Goal: Browse casually: Explore the website without a specific task or goal

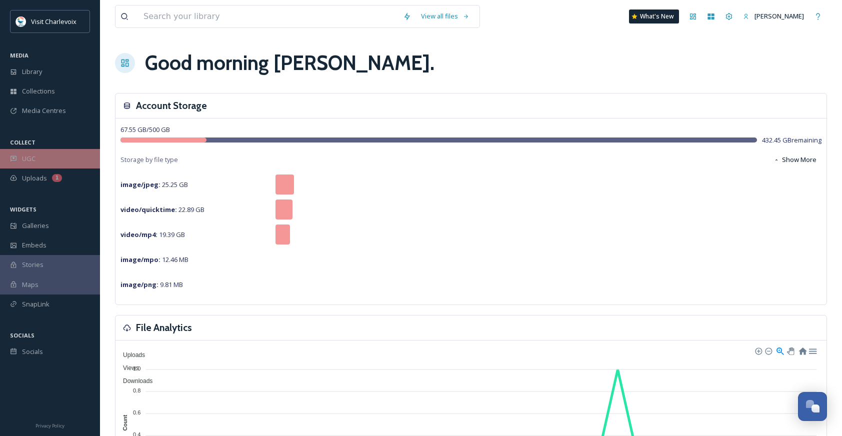
click at [84, 153] on div "UGC" at bounding box center [50, 159] width 100 height 20
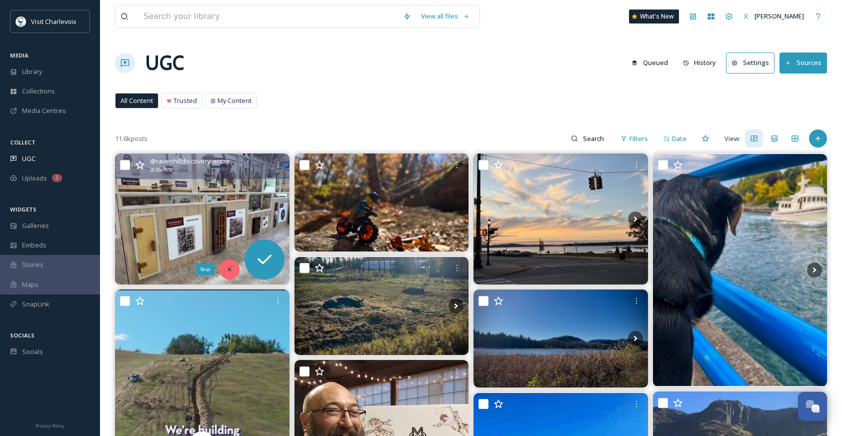
click at [231, 273] on icon at bounding box center [229, 269] width 7 height 7
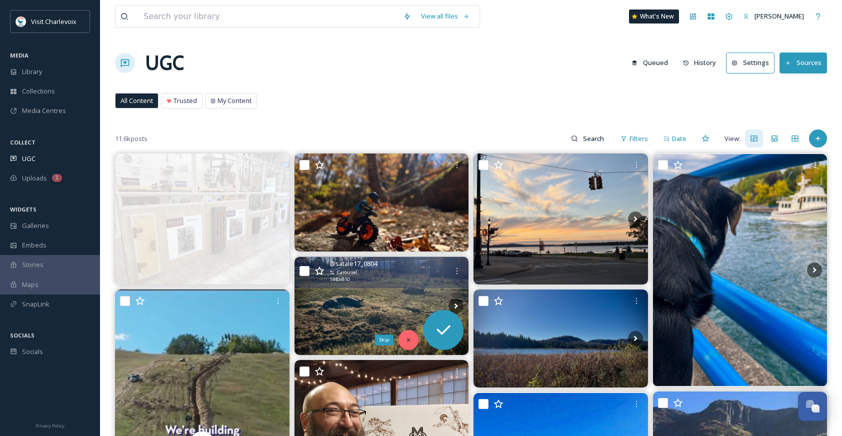
click at [412, 341] on div "Skip" at bounding box center [409, 340] width 20 height 20
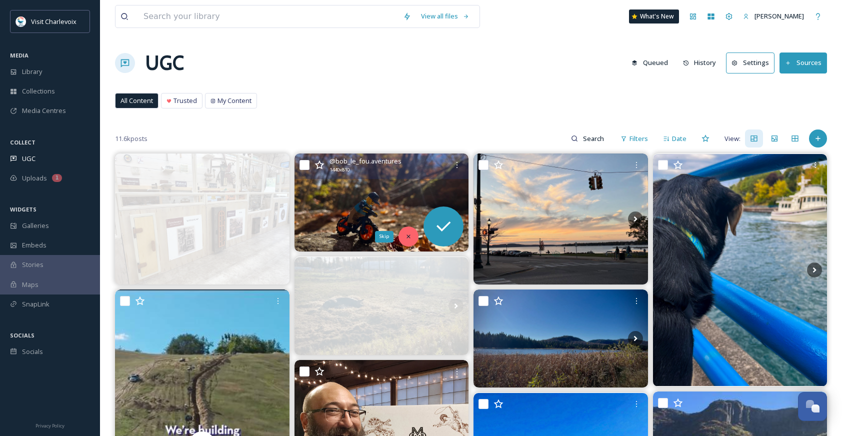
click at [414, 237] on div "Skip" at bounding box center [409, 237] width 20 height 20
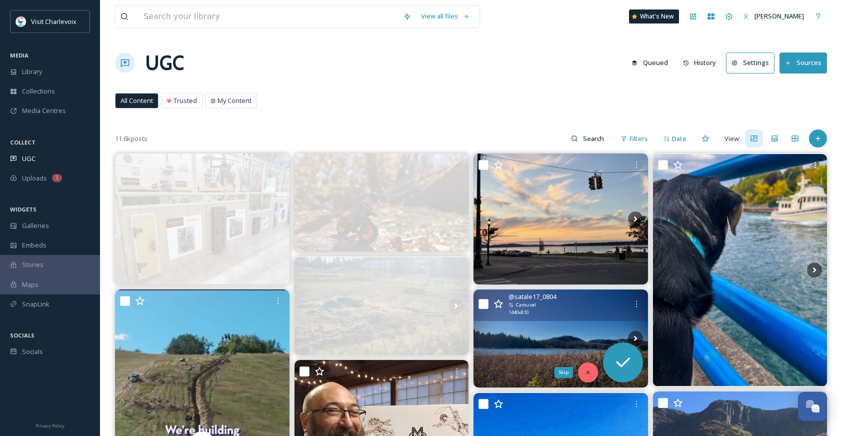
click at [596, 371] on div "Skip" at bounding box center [588, 373] width 20 height 20
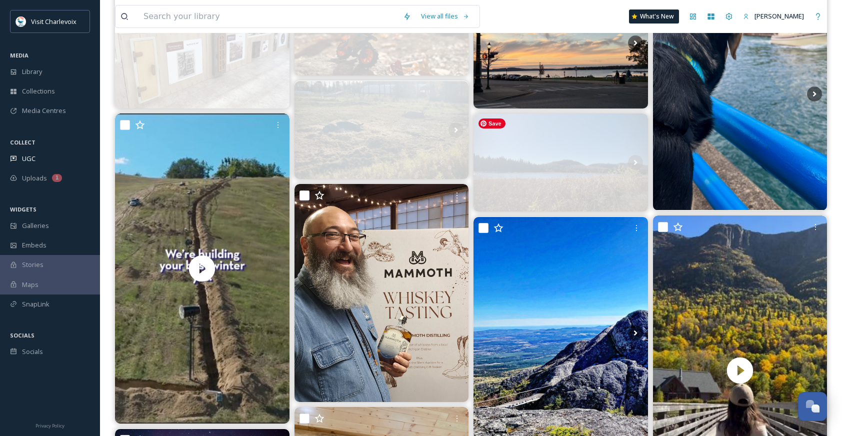
scroll to position [183, 0]
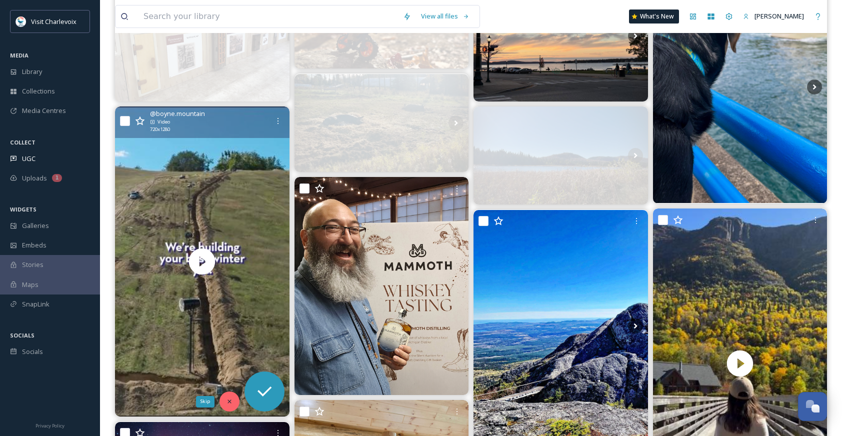
click at [227, 397] on div "Skip" at bounding box center [230, 402] width 20 height 20
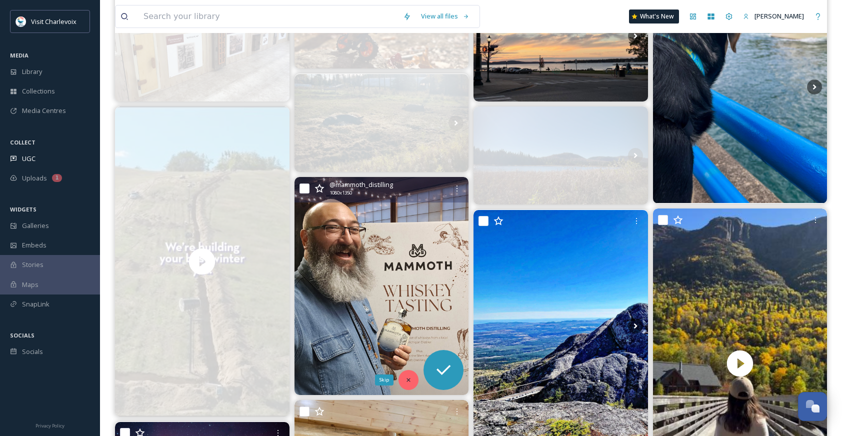
click at [408, 380] on icon at bounding box center [408, 380] width 7 height 7
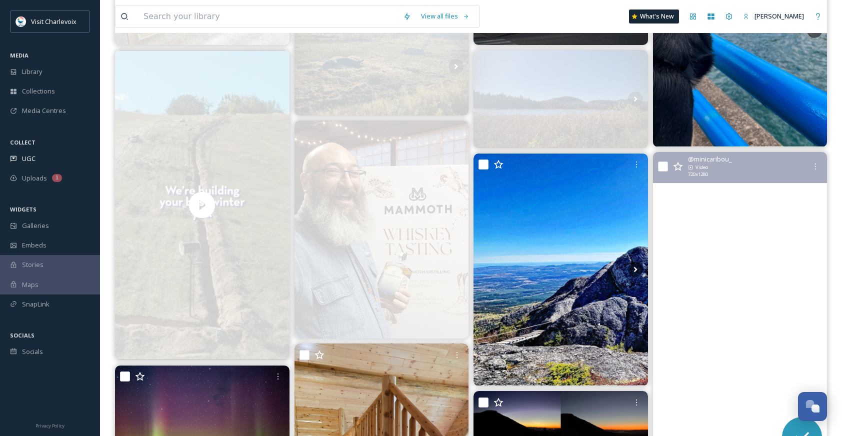
scroll to position [353, 0]
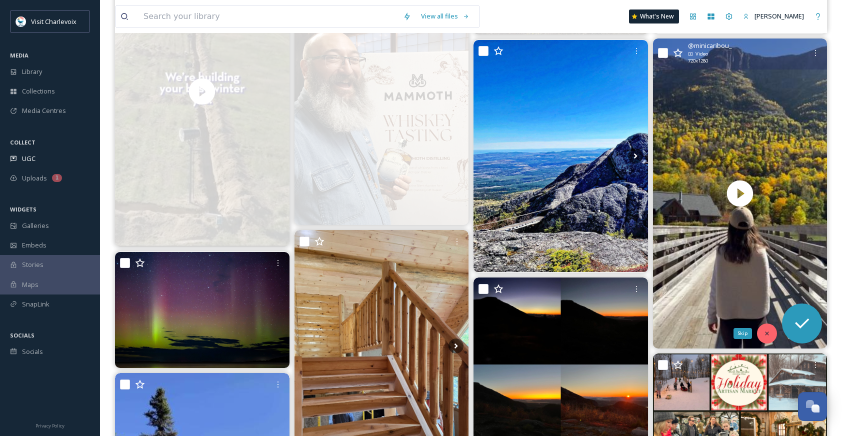
click at [766, 333] on icon at bounding box center [767, 333] width 7 height 7
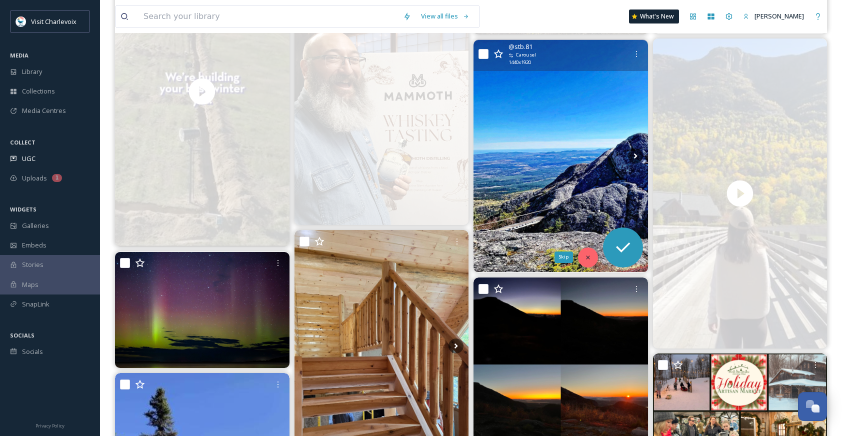
click at [589, 259] on icon at bounding box center [588, 258] width 4 height 4
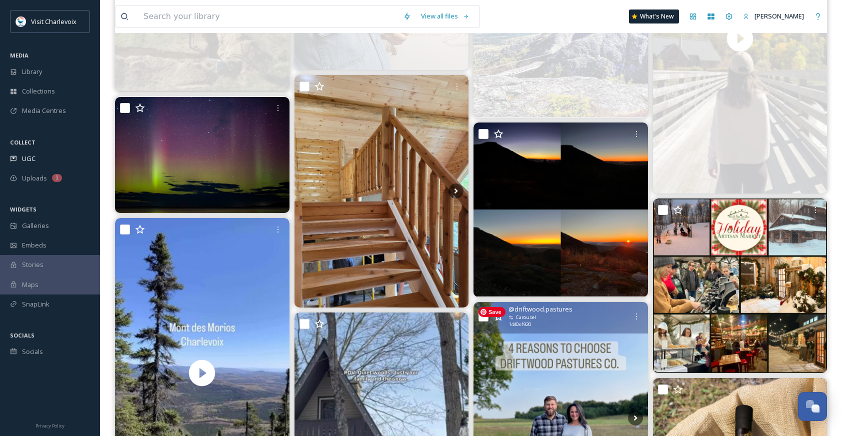
scroll to position [515, 0]
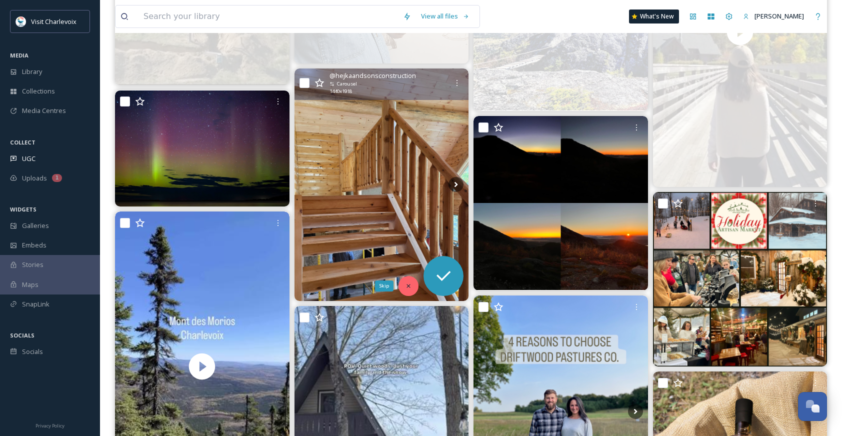
click at [409, 285] on icon at bounding box center [408, 286] width 7 height 7
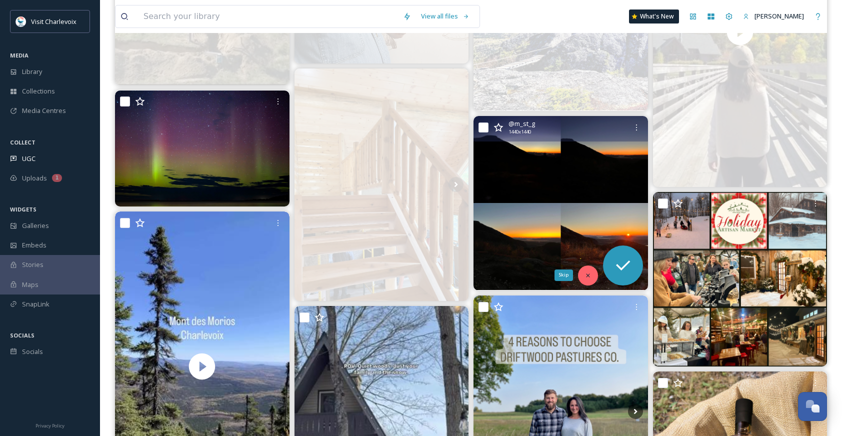
click at [582, 274] on div "Skip" at bounding box center [588, 276] width 20 height 20
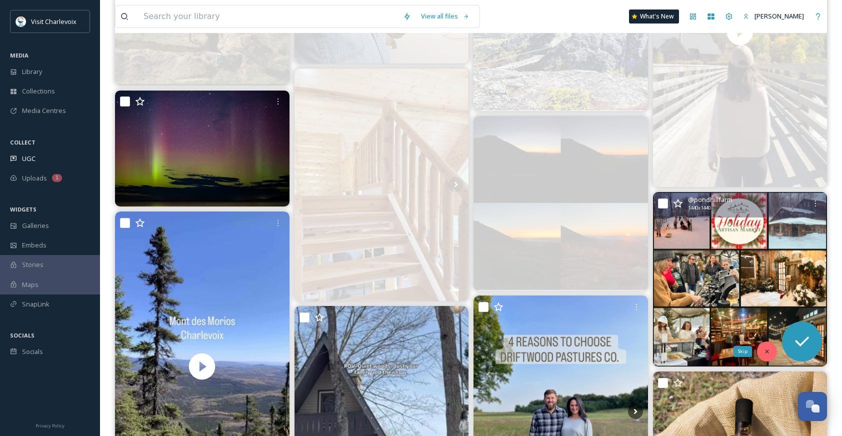
click at [766, 344] on div "Skip" at bounding box center [767, 352] width 20 height 20
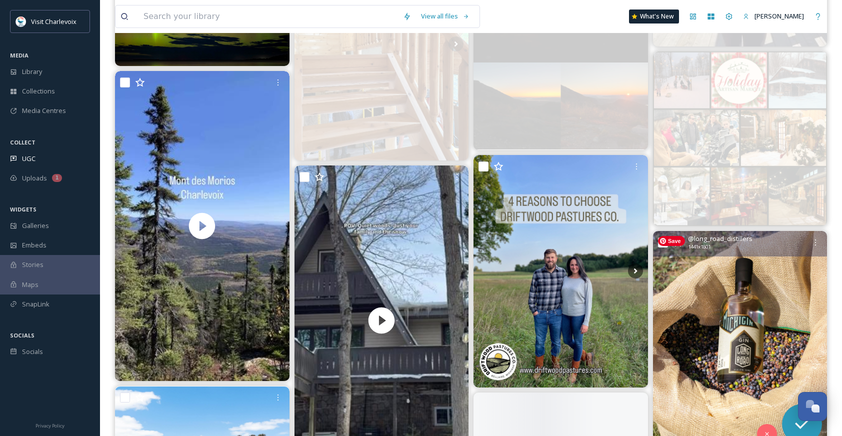
scroll to position [662, 0]
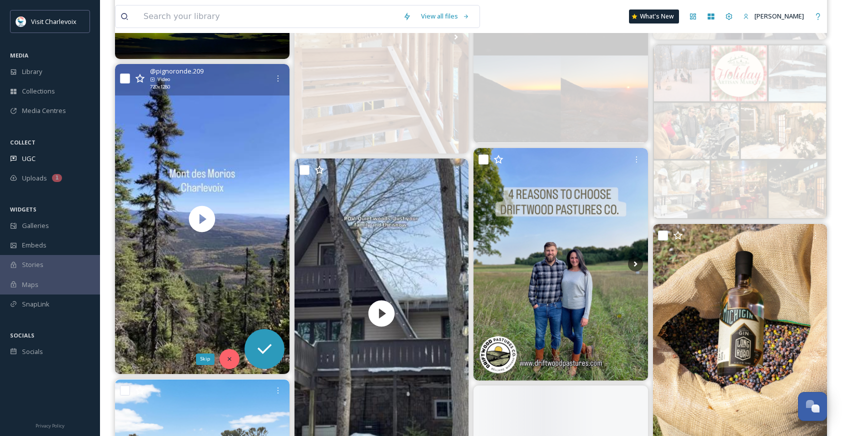
click at [231, 354] on div "Skip" at bounding box center [230, 359] width 20 height 20
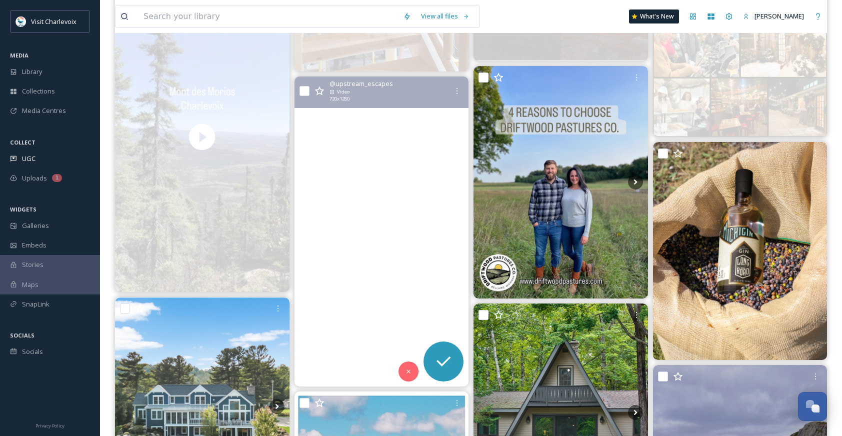
scroll to position [832, 0]
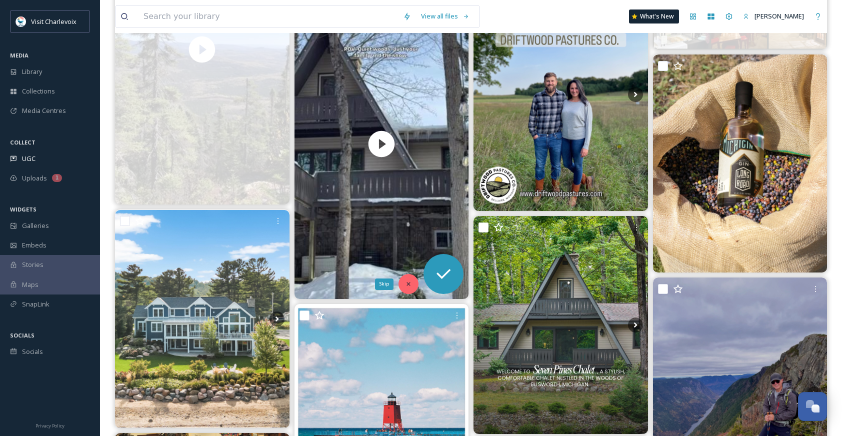
click at [401, 286] on div "Skip" at bounding box center [409, 284] width 20 height 20
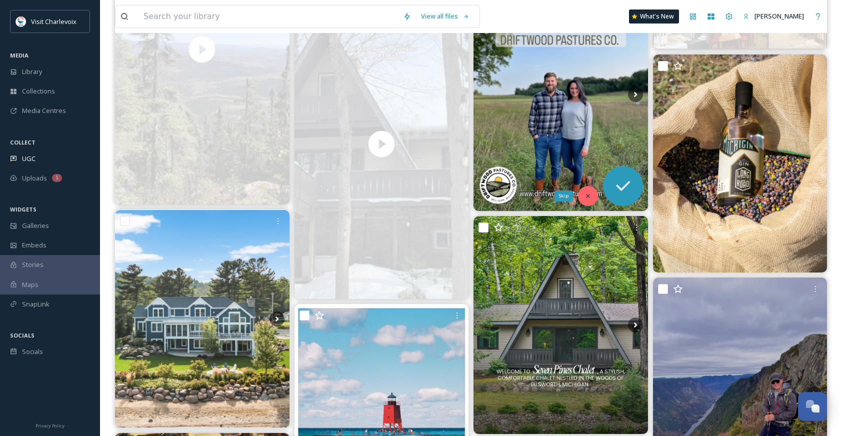
click at [591, 191] on div "Skip" at bounding box center [588, 196] width 20 height 20
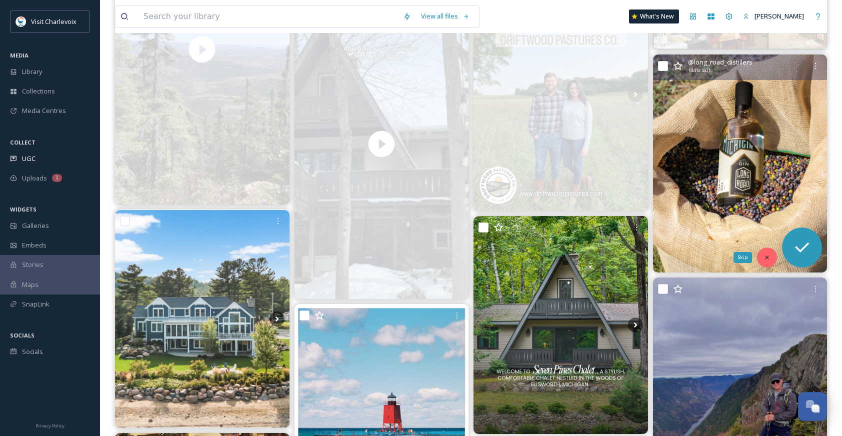
click at [771, 259] on div "Skip" at bounding box center [767, 258] width 20 height 20
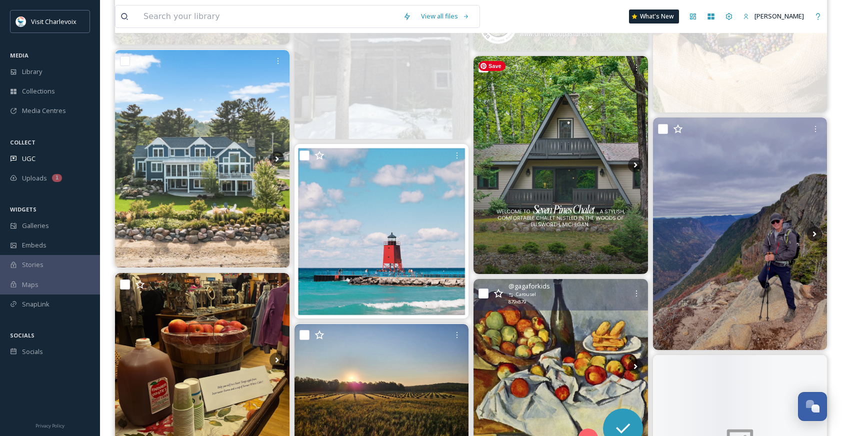
scroll to position [1014, 0]
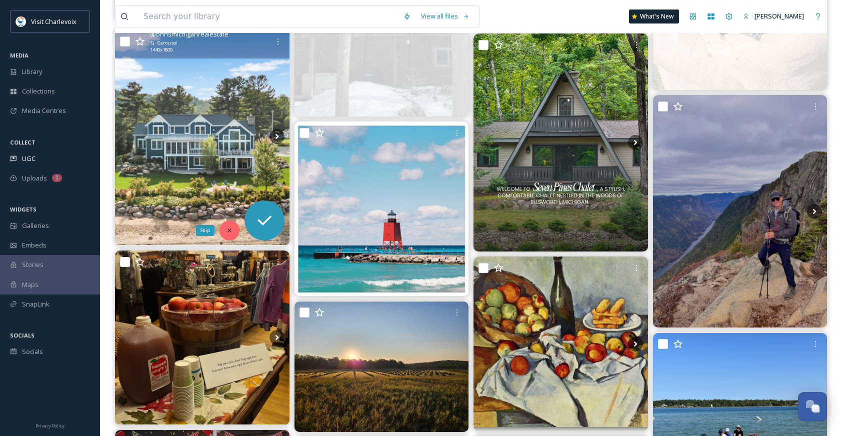
click at [227, 231] on icon at bounding box center [229, 230] width 7 height 7
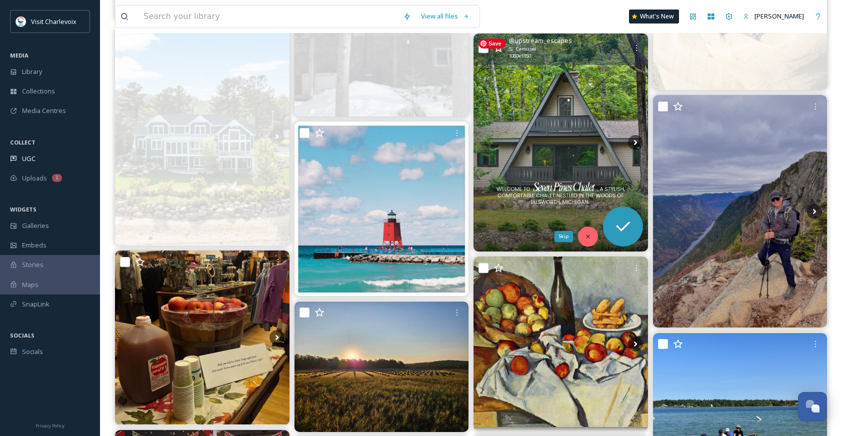
click at [588, 237] on icon at bounding box center [588, 237] width 4 height 4
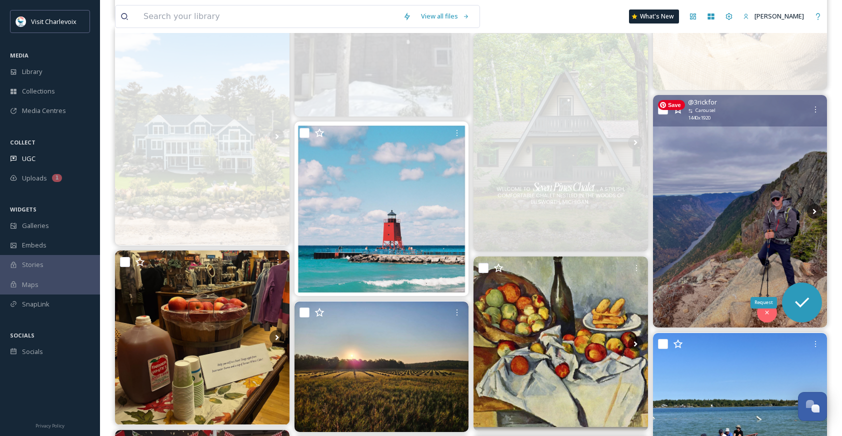
drag, startPoint x: 777, startPoint y: 281, endPoint x: 789, endPoint y: 303, distance: 24.4
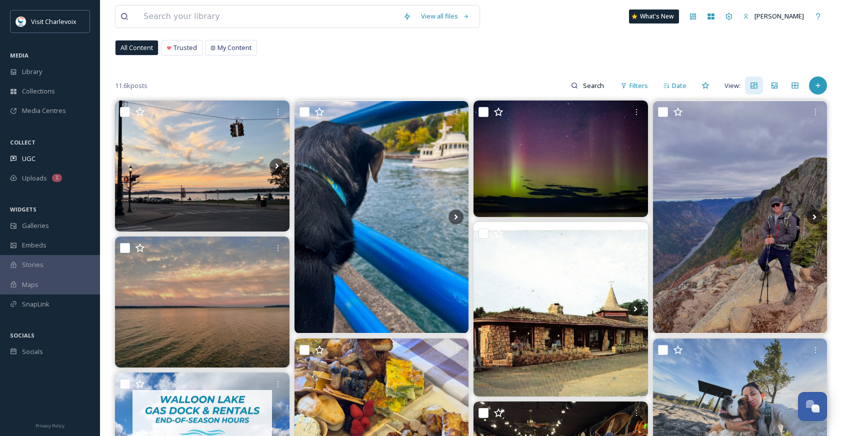
scroll to position [58, 0]
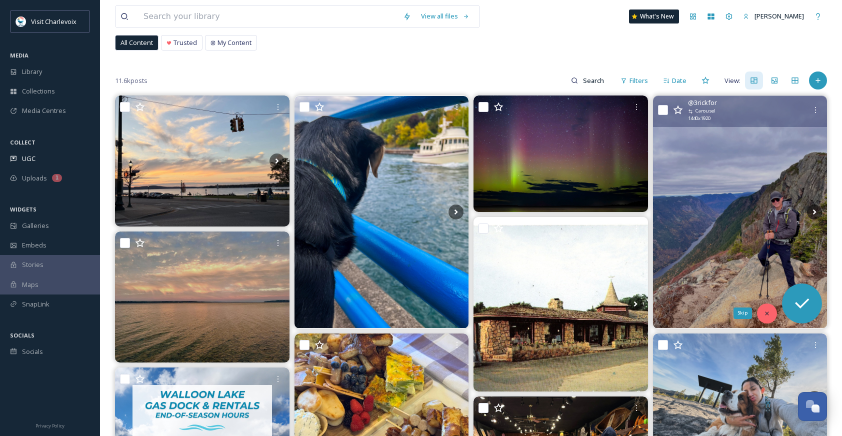
click at [760, 314] on div "Skip" at bounding box center [767, 314] width 20 height 20
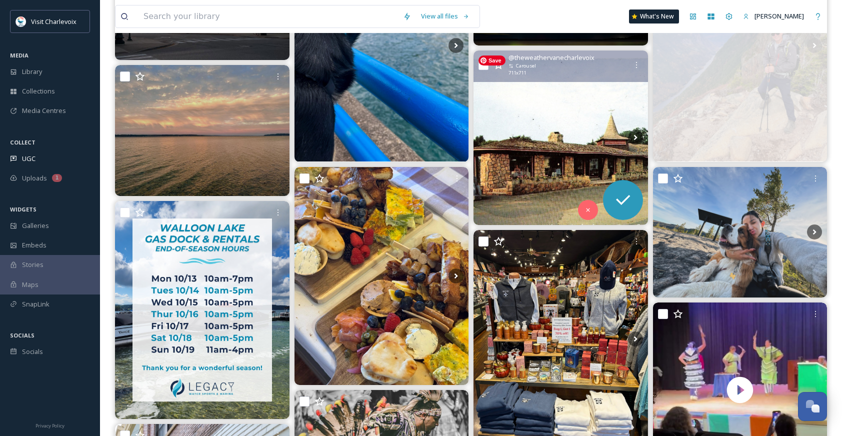
scroll to position [226, 0]
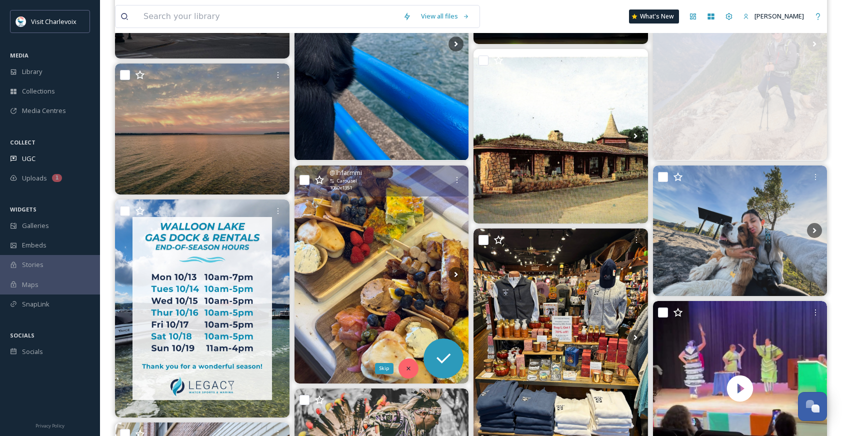
click at [406, 364] on div "Skip" at bounding box center [409, 369] width 20 height 20
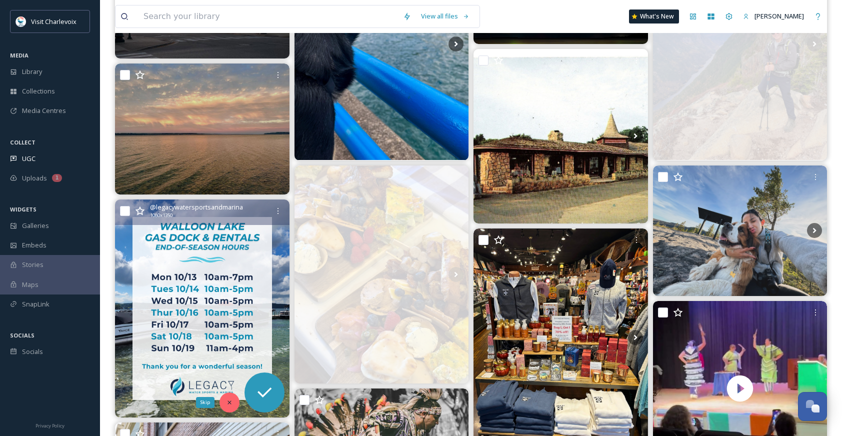
click at [221, 400] on div "Skip" at bounding box center [230, 403] width 20 height 20
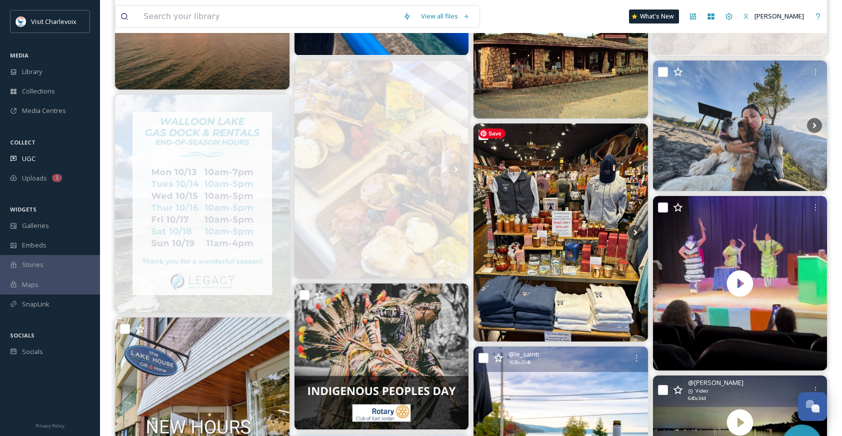
scroll to position [368, 0]
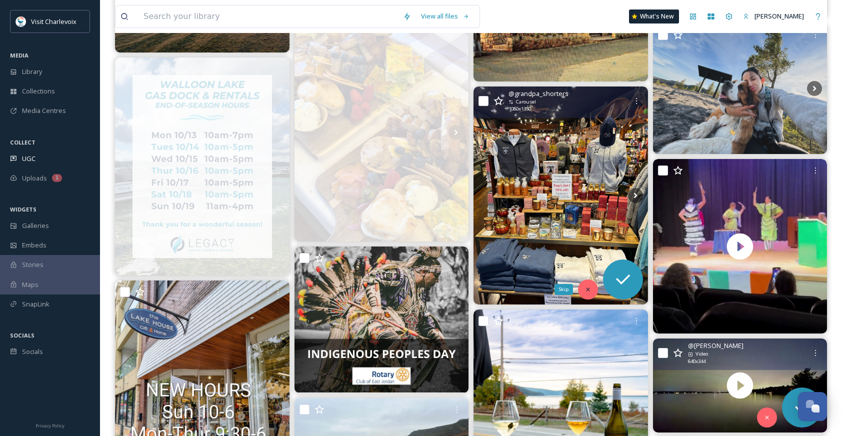
click at [582, 285] on div "Skip" at bounding box center [588, 290] width 20 height 20
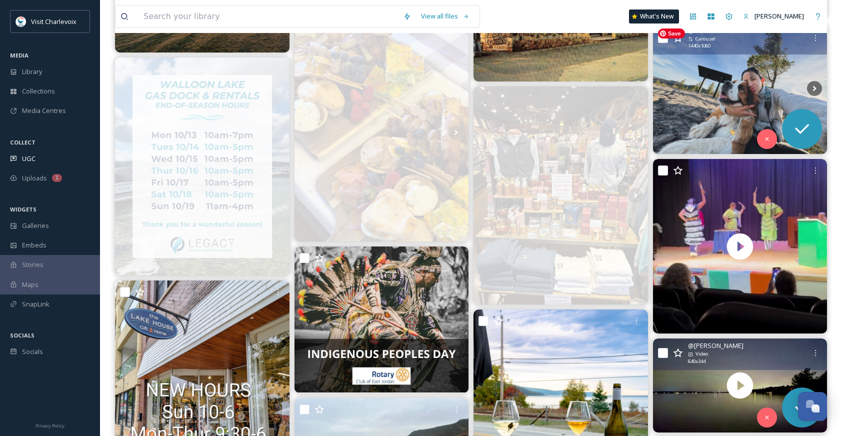
click at [766, 128] on img at bounding box center [740, 89] width 175 height 131
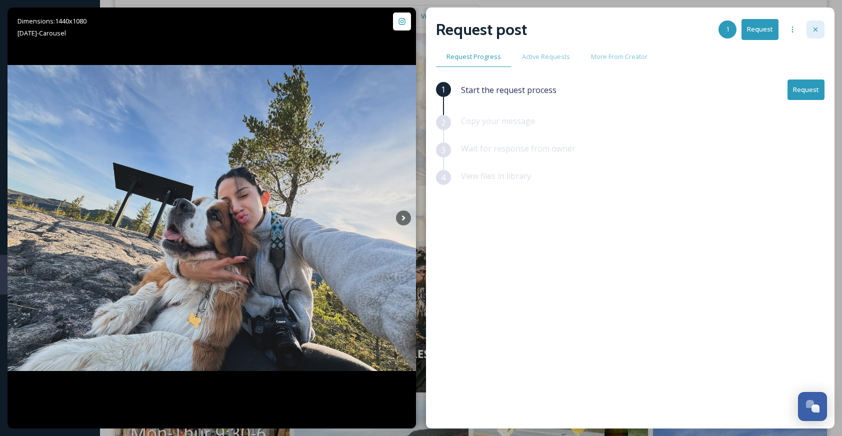
click at [823, 29] on div at bounding box center [816, 30] width 18 height 18
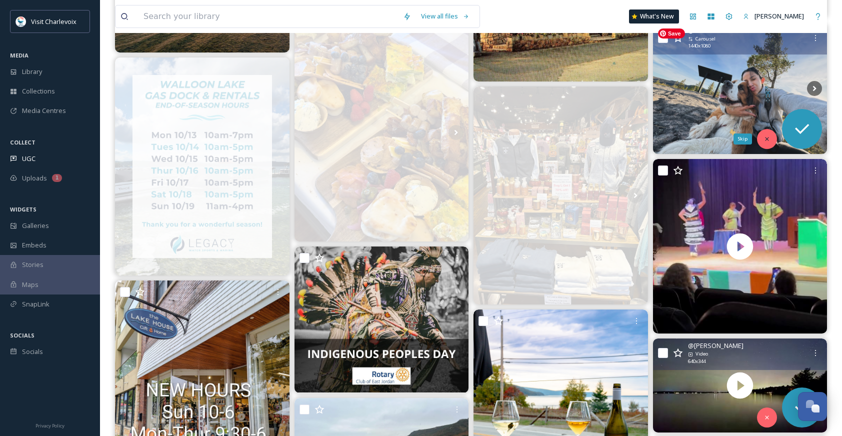
click at [767, 132] on div "Skip" at bounding box center [767, 139] width 20 height 20
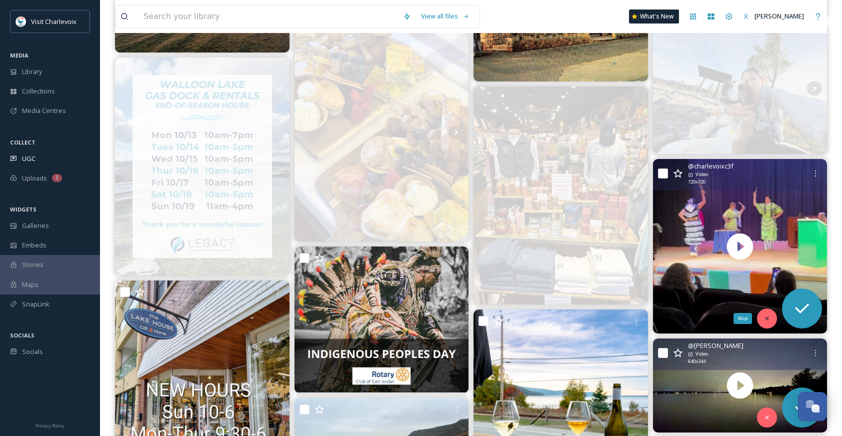
click at [765, 317] on icon at bounding box center [767, 318] width 7 height 7
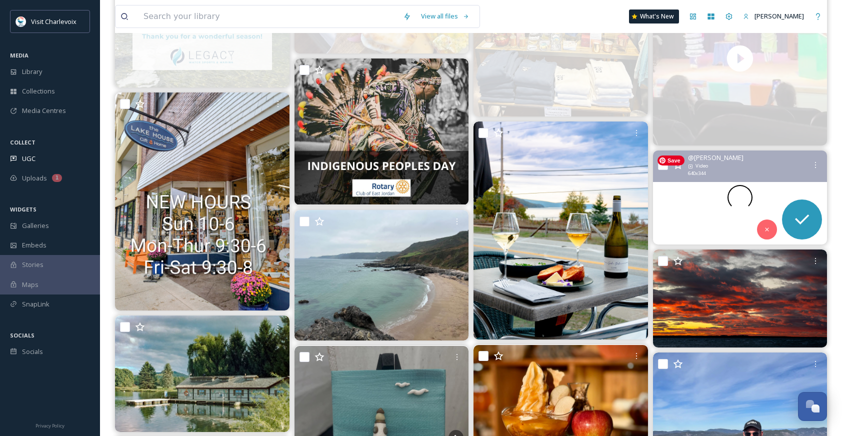
scroll to position [561, 0]
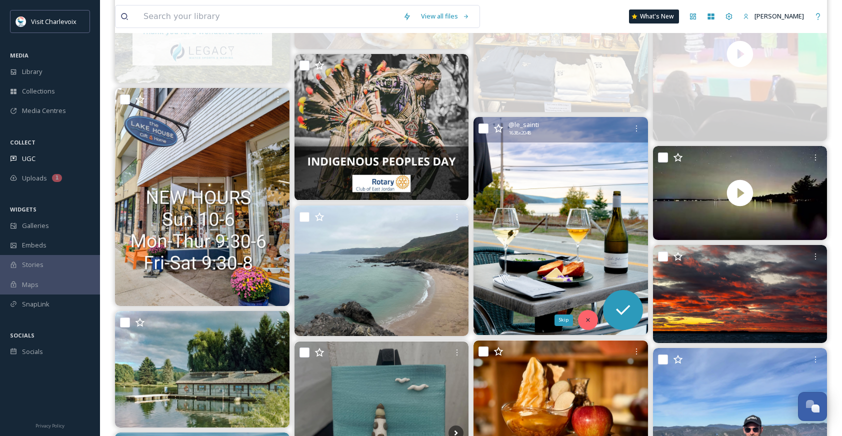
click at [586, 319] on icon at bounding box center [588, 320] width 7 height 7
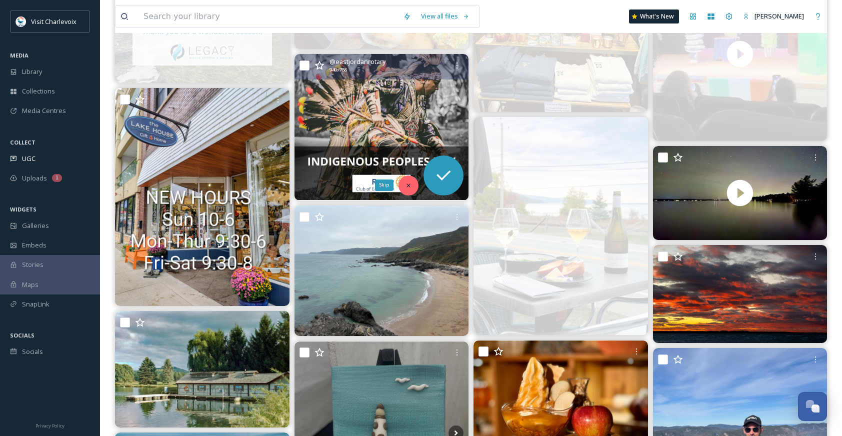
click at [410, 185] on icon at bounding box center [408, 185] width 7 height 7
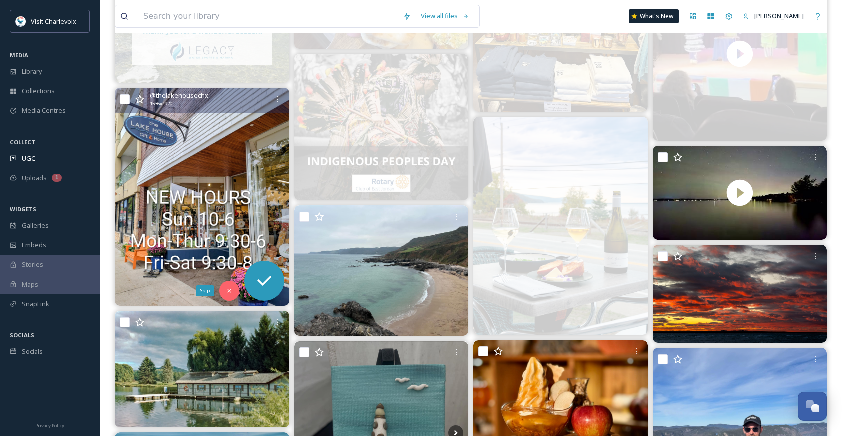
click at [224, 297] on div "Skip" at bounding box center [230, 291] width 20 height 20
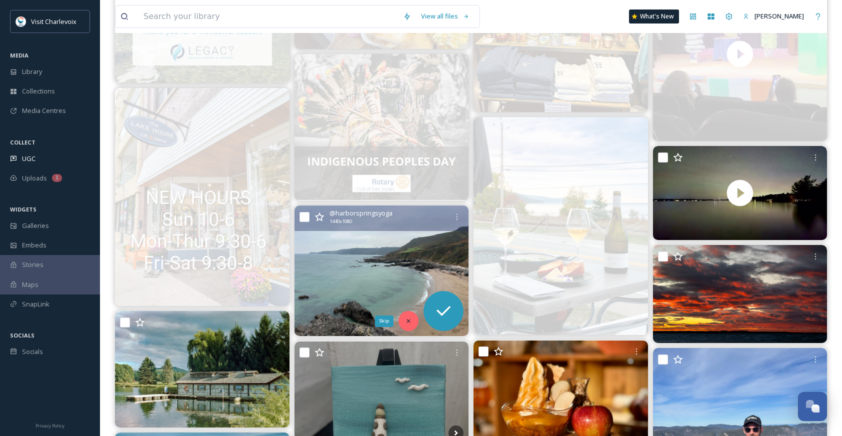
click at [413, 323] on div "Skip" at bounding box center [409, 321] width 20 height 20
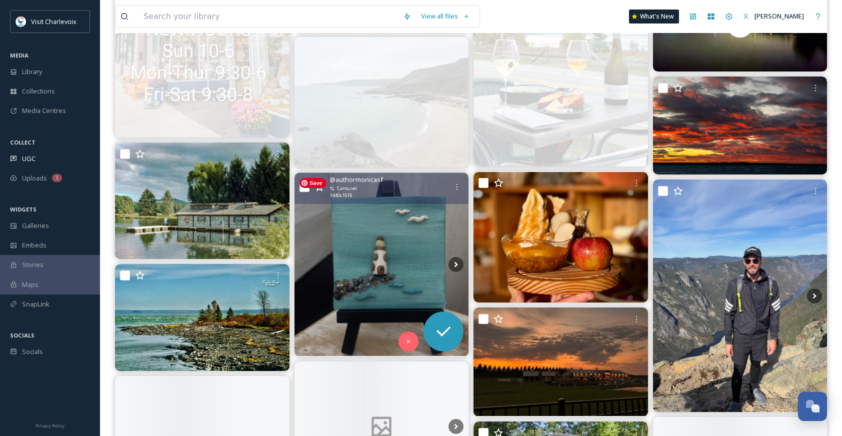
scroll to position [796, 0]
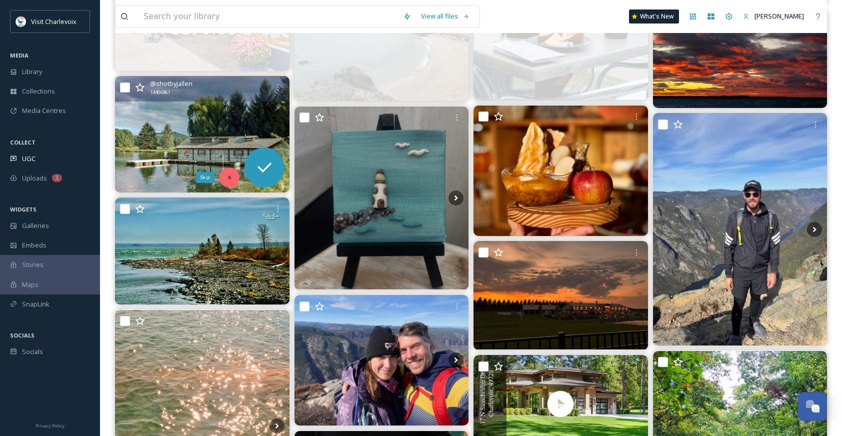
click at [235, 181] on div "Skip" at bounding box center [230, 178] width 20 height 20
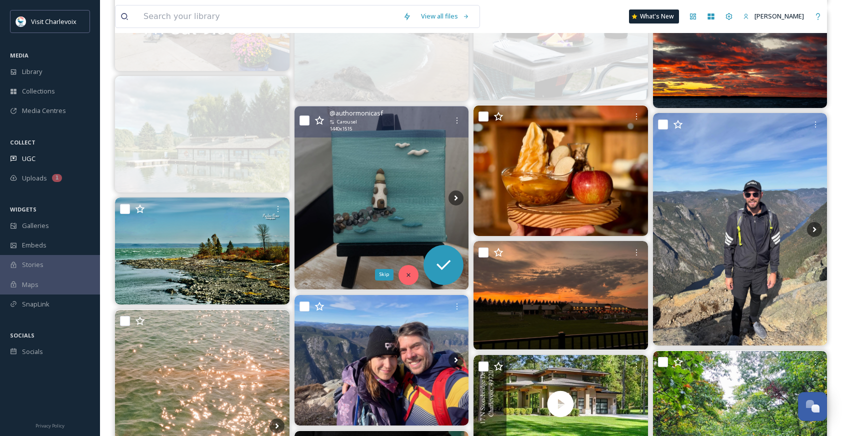
click at [414, 278] on div "Skip" at bounding box center [409, 275] width 20 height 20
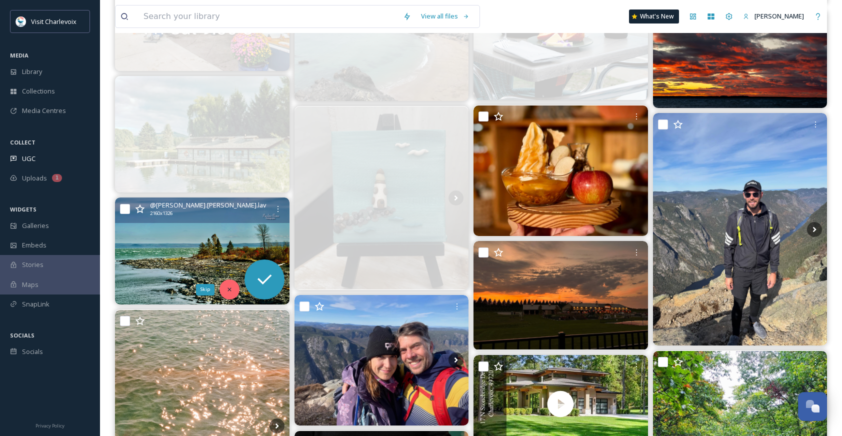
click at [234, 291] on div "Skip" at bounding box center [230, 290] width 20 height 20
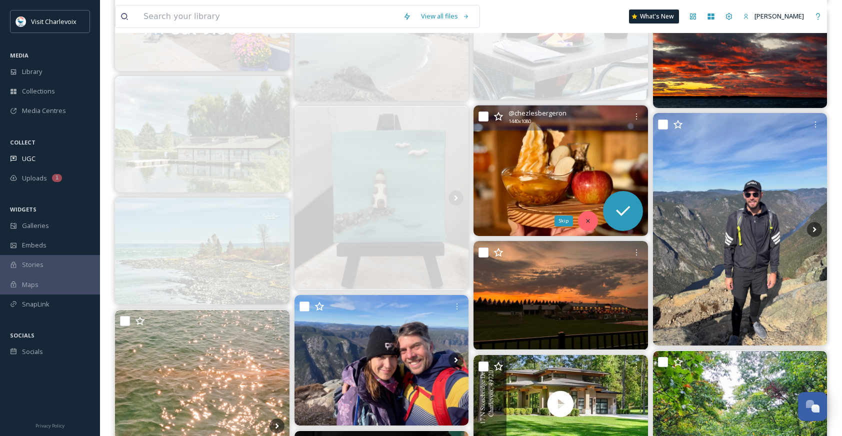
click at [584, 220] on div "Skip" at bounding box center [588, 221] width 20 height 20
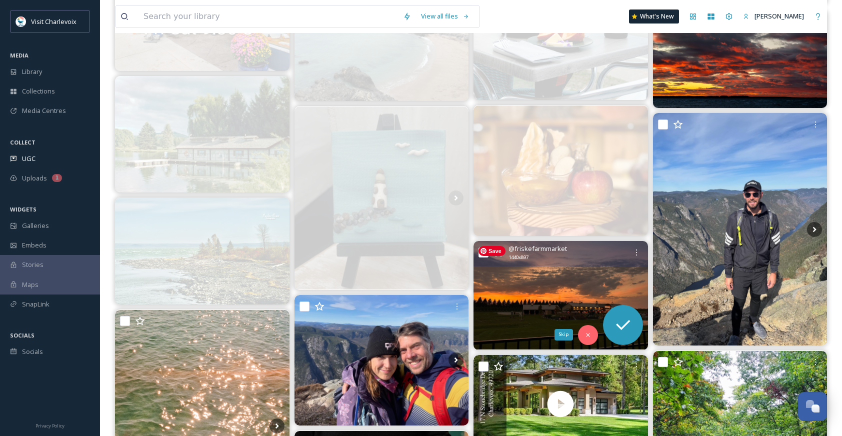
click at [583, 331] on div "Skip" at bounding box center [588, 335] width 20 height 20
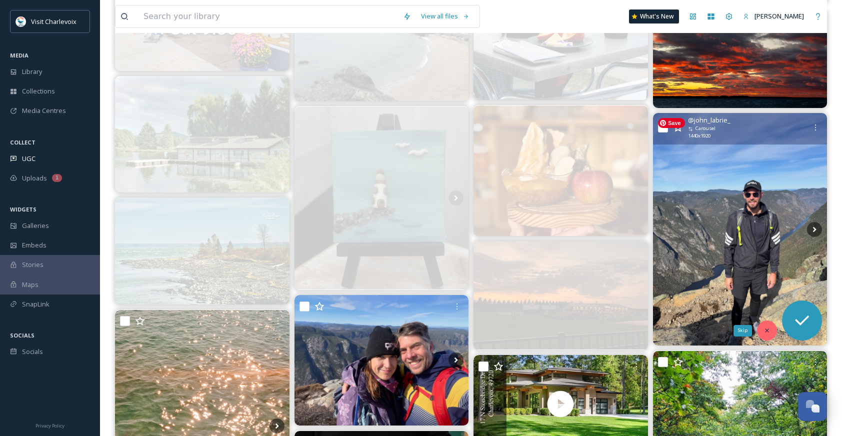
click at [775, 332] on div "Skip" at bounding box center [767, 331] width 20 height 20
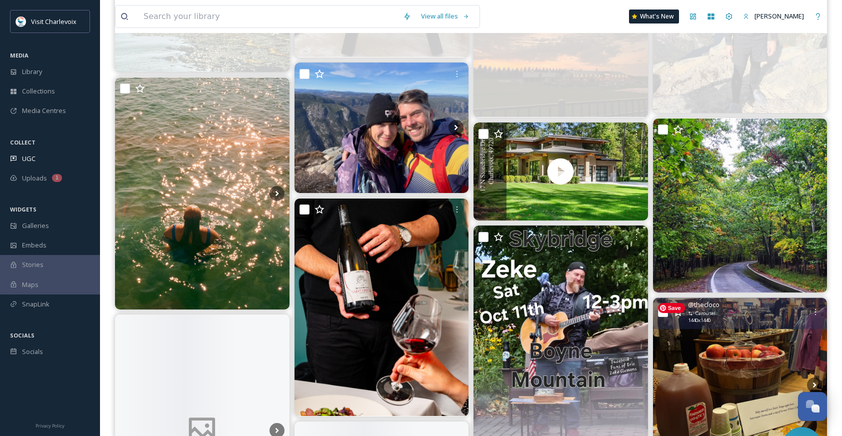
scroll to position [1029, 0]
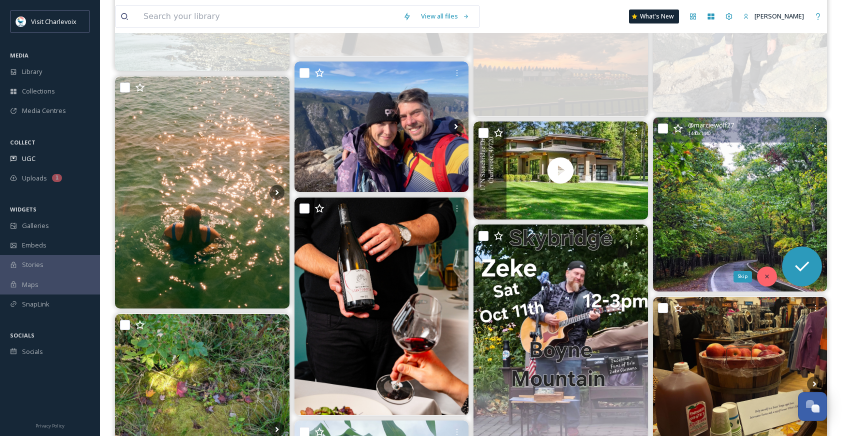
click at [766, 282] on div "Skip" at bounding box center [767, 277] width 20 height 20
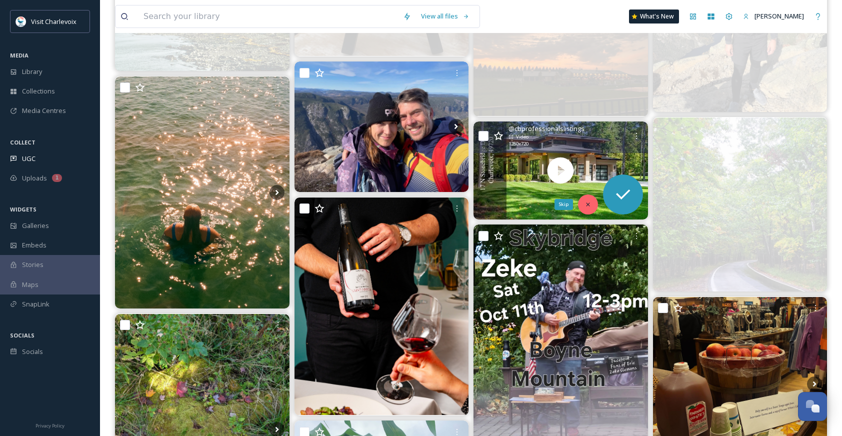
click at [588, 208] on icon at bounding box center [588, 204] width 7 height 7
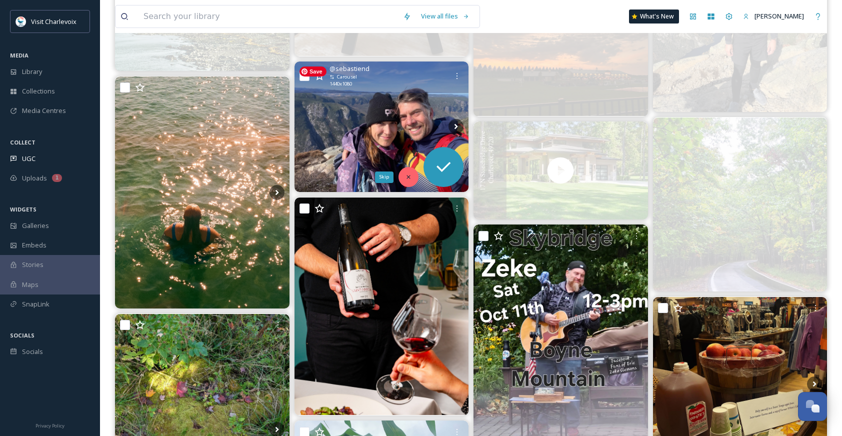
click at [408, 174] on icon at bounding box center [408, 177] width 7 height 7
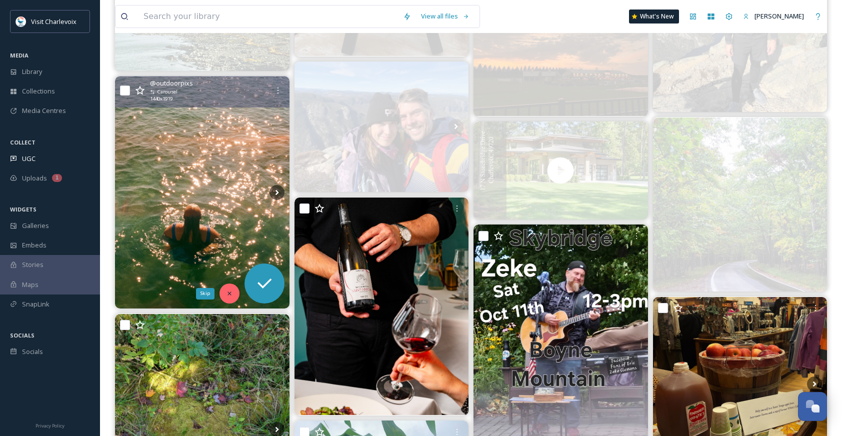
click at [229, 297] on icon at bounding box center [229, 293] width 7 height 7
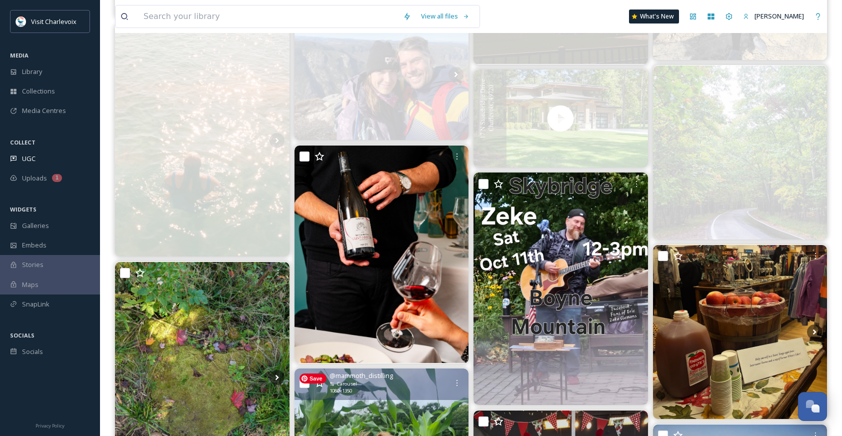
scroll to position [1332, 0]
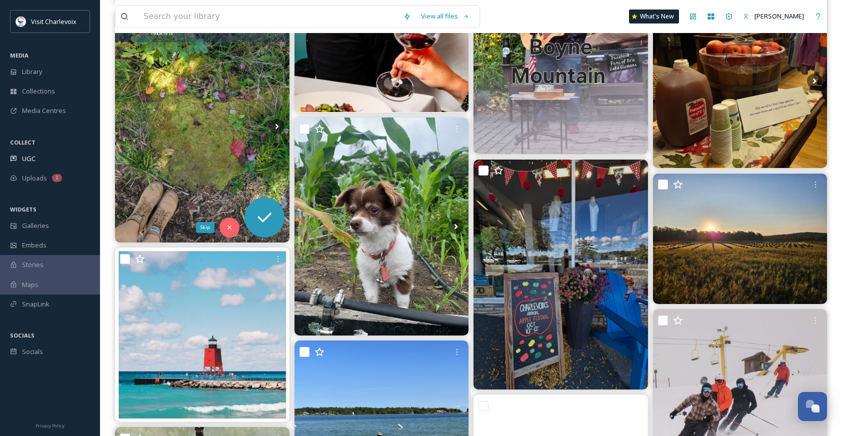
click at [235, 230] on div "Skip" at bounding box center [230, 228] width 20 height 20
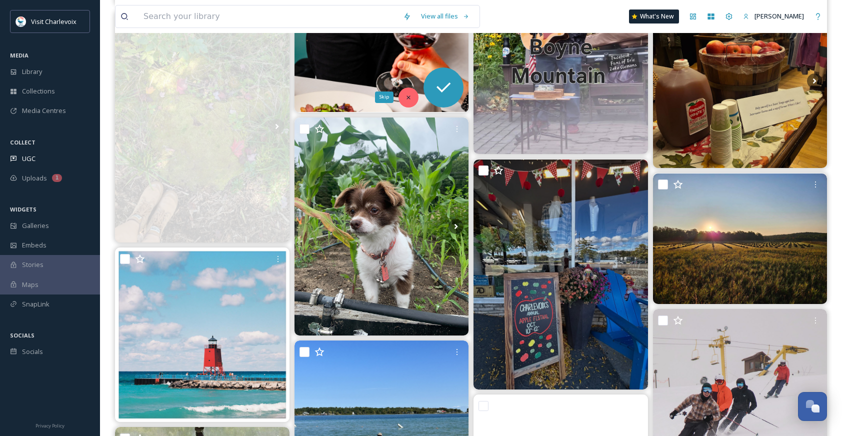
click at [406, 96] on icon at bounding box center [408, 97] width 7 height 7
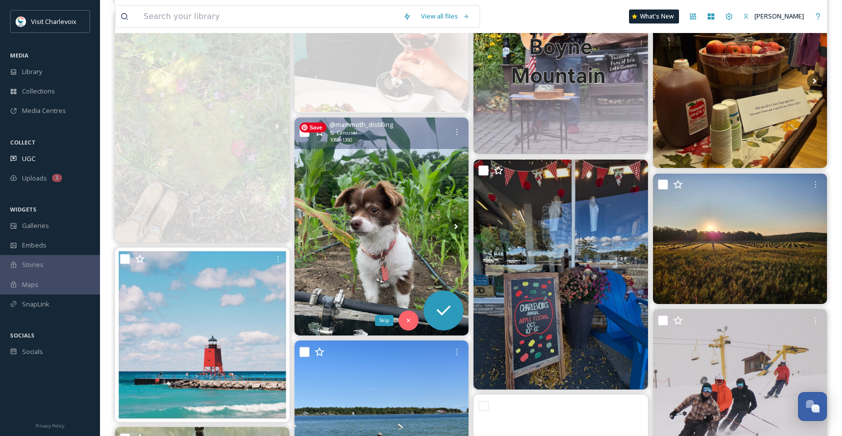
click at [407, 316] on div "Skip" at bounding box center [409, 321] width 20 height 20
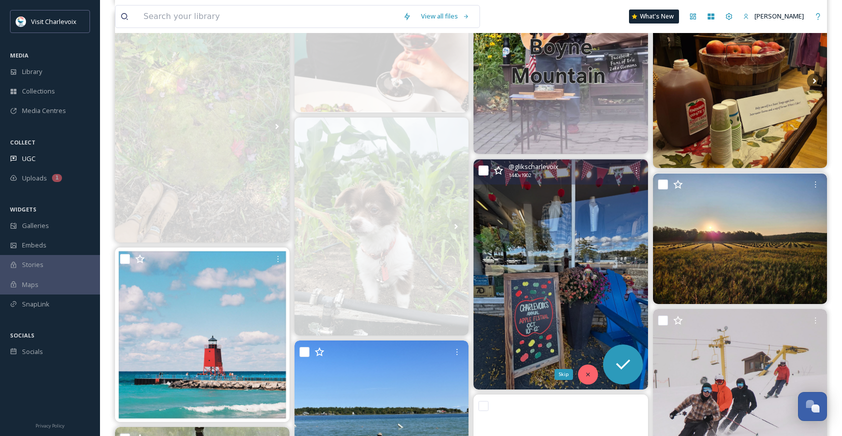
click at [592, 380] on div "Skip" at bounding box center [588, 375] width 20 height 20
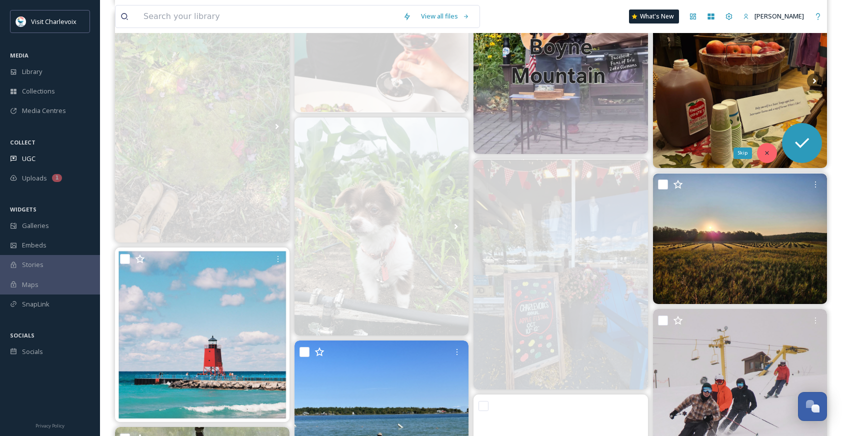
click at [768, 149] on div "Skip" at bounding box center [767, 153] width 20 height 20
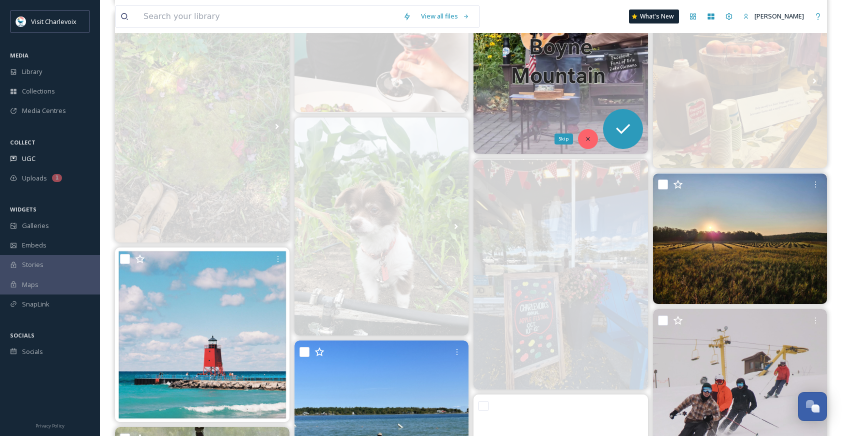
click at [593, 139] on div "Skip" at bounding box center [588, 139] width 20 height 20
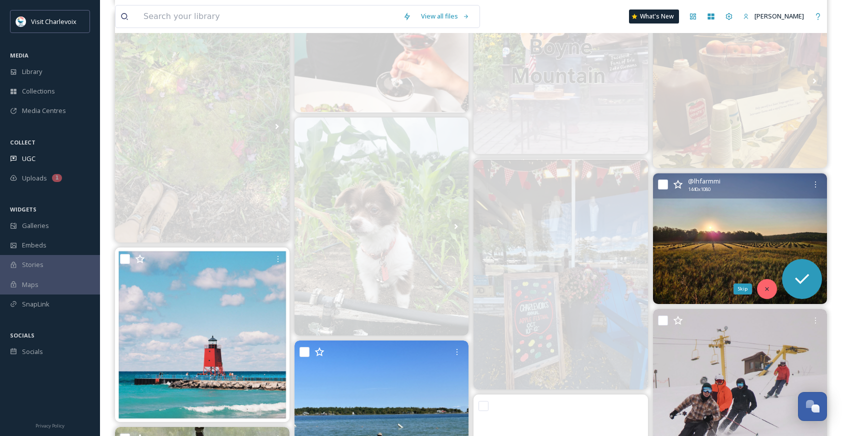
click at [764, 291] on icon at bounding box center [767, 289] width 7 height 7
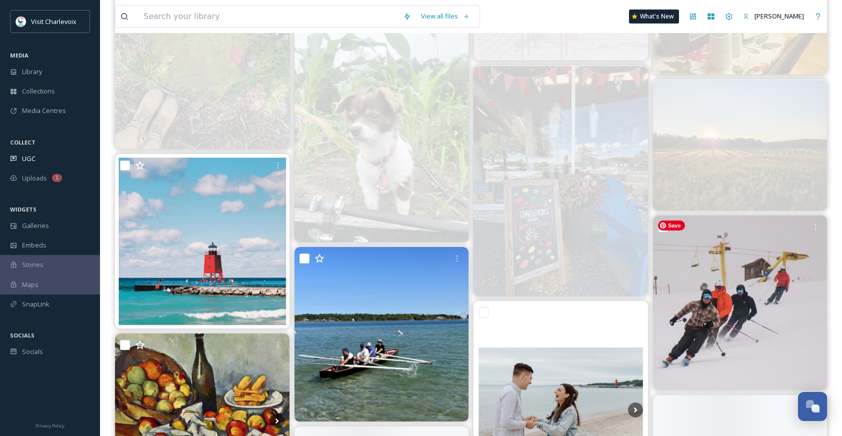
scroll to position [1516, 0]
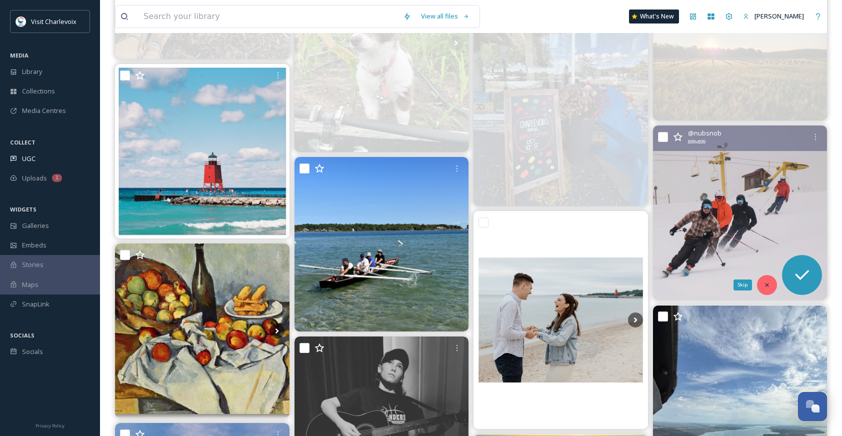
click at [765, 285] on icon at bounding box center [767, 285] width 7 height 7
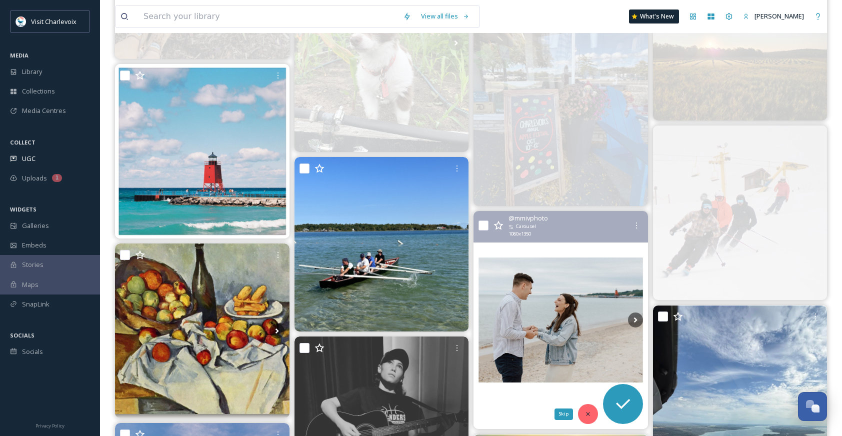
click at [590, 417] on icon at bounding box center [588, 414] width 7 height 7
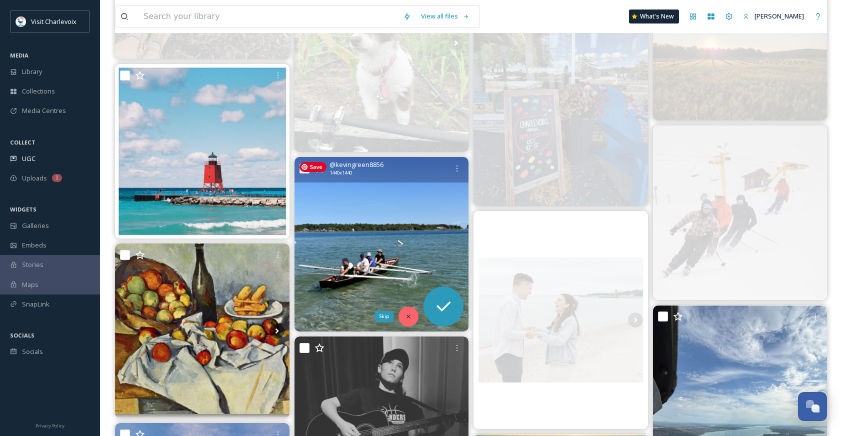
click at [406, 319] on icon at bounding box center [408, 316] width 7 height 7
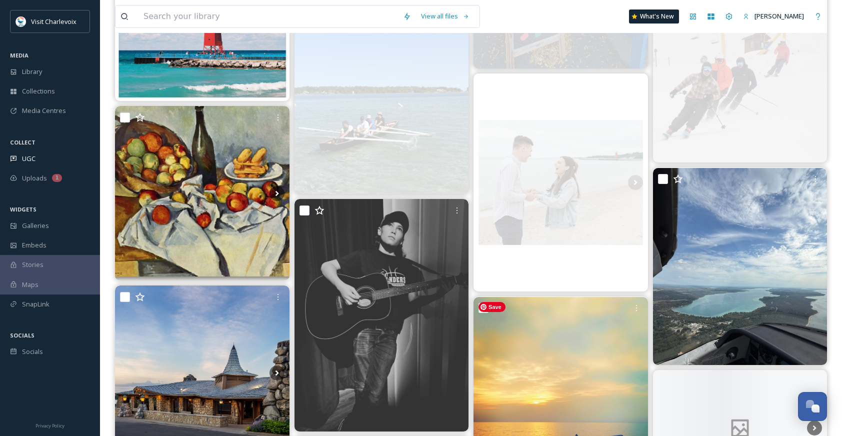
scroll to position [1655, 0]
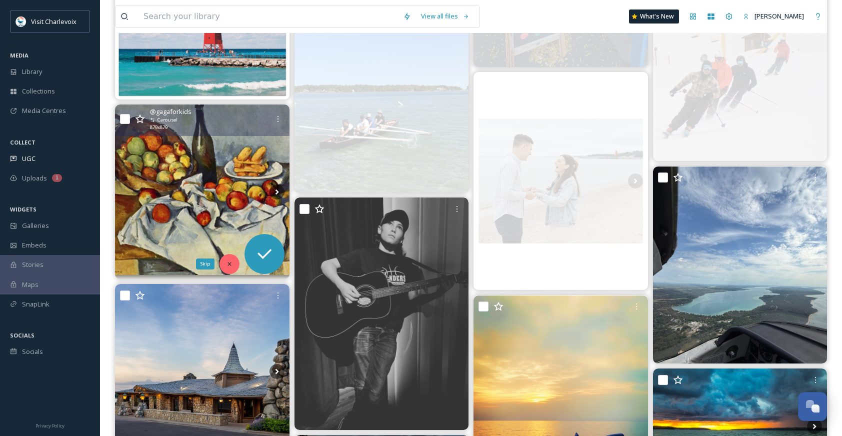
click at [230, 263] on icon at bounding box center [229, 264] width 7 height 7
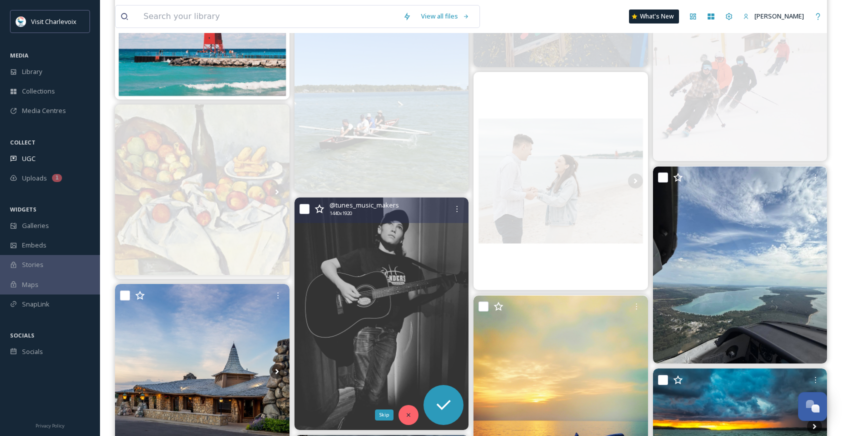
click at [402, 416] on div "Skip" at bounding box center [409, 415] width 20 height 20
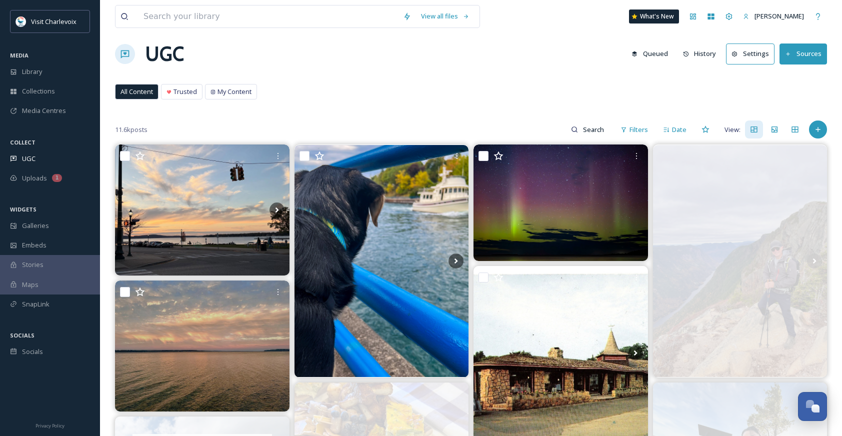
scroll to position [0, 0]
